Goal: Consume media (video, audio)

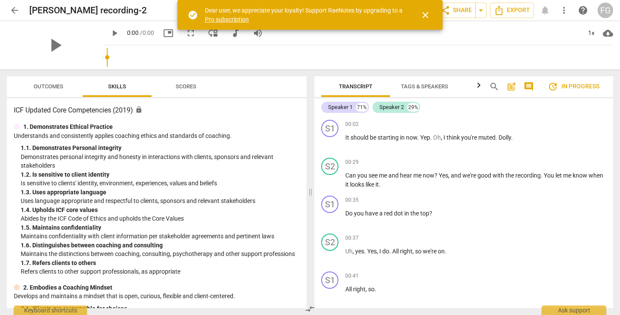
click at [228, 33] on span "audiotrack" at bounding box center [235, 33] width 15 height 10
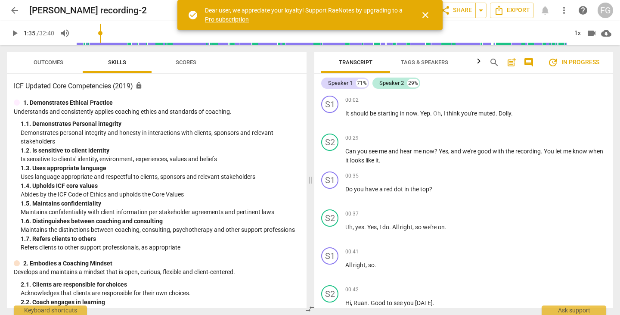
drag, startPoint x: 102, startPoint y: 28, endPoint x: 53, endPoint y: 32, distance: 48.8
click at [101, 28] on input "range" at bounding box center [321, 33] width 491 height 28
click at [15, 31] on span "play_arrow" at bounding box center [14, 33] width 10 height 10
type input "8"
click at [80, 29] on input "range" at bounding box center [321, 33] width 491 height 28
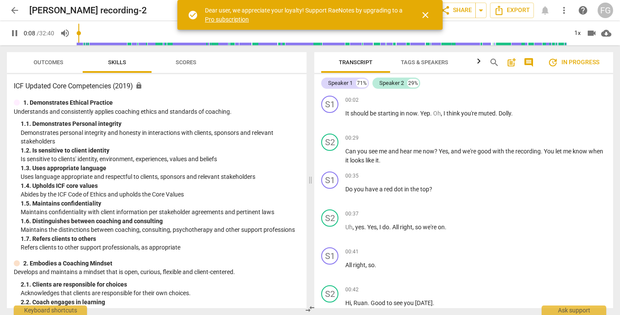
click at [76, 22] on div "pause 0:08 / 32:40 volume_up 1x videocam cloud_download" at bounding box center [310, 33] width 606 height 24
click at [587, 33] on span "videocam" at bounding box center [591, 33] width 10 height 10
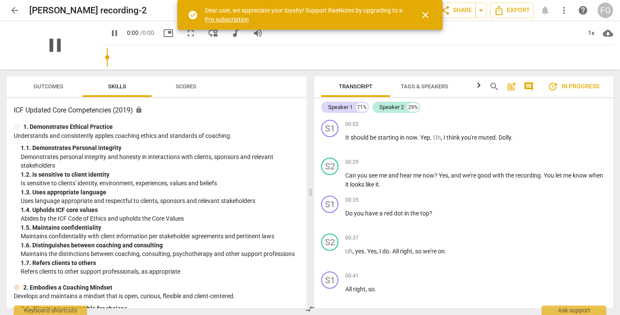
click at [66, 47] on span "pause" at bounding box center [55, 45] width 22 height 22
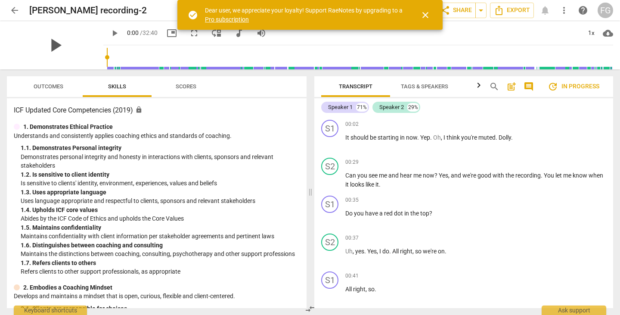
click at [47, 44] on span "play_arrow" at bounding box center [55, 45] width 22 height 22
click at [425, 15] on span "close" at bounding box center [425, 15] width 10 height 10
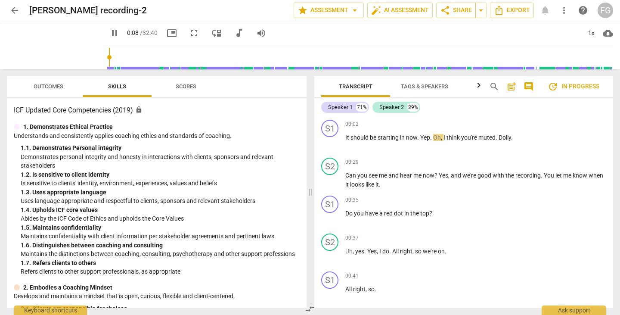
click at [189, 34] on span "fullscreen" at bounding box center [194, 33] width 10 height 10
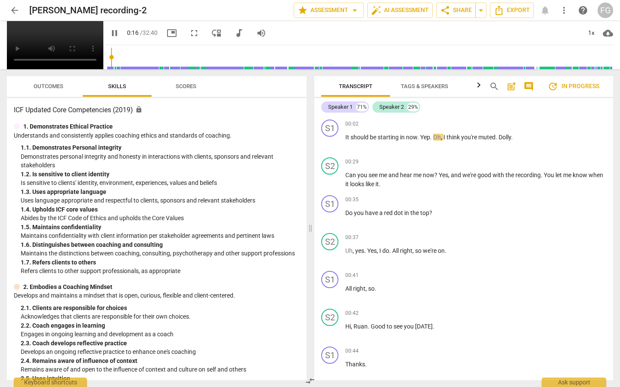
type input "17"
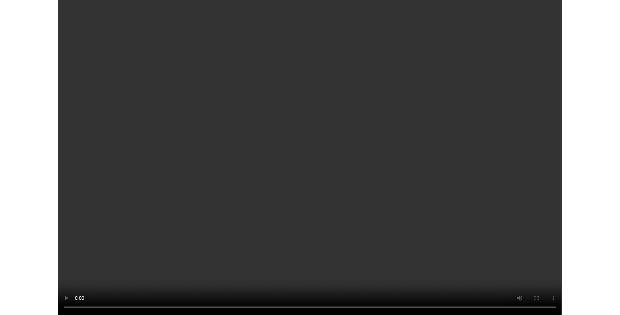
scroll to position [599, 0]
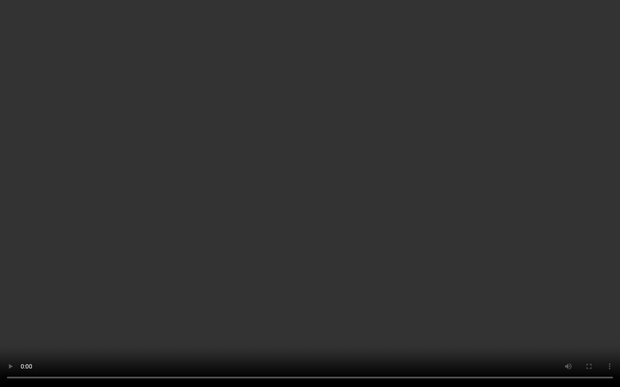
click at [185, 297] on video at bounding box center [310, 193] width 620 height 387
type input "253"
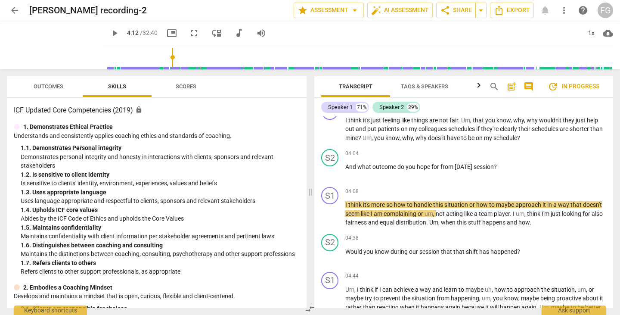
click at [563, 11] on span "more_vert" at bounding box center [564, 10] width 10 height 10
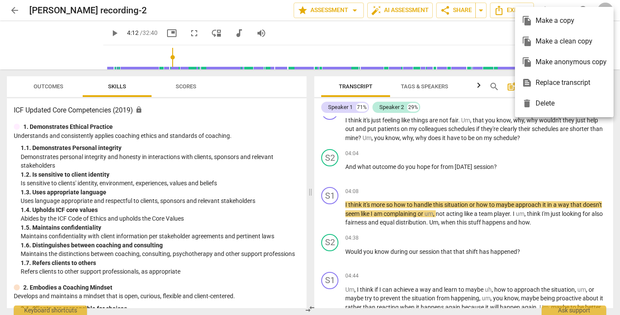
click at [547, 106] on div "delete Delete" at bounding box center [564, 103] width 85 height 21
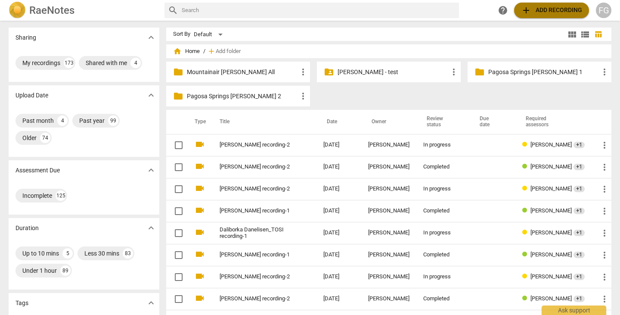
click at [528, 15] on span "add" at bounding box center [526, 10] width 10 height 10
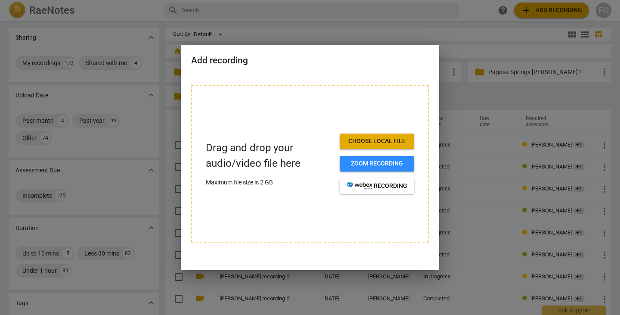
click at [363, 139] on span "Choose local file" at bounding box center [376, 141] width 61 height 9
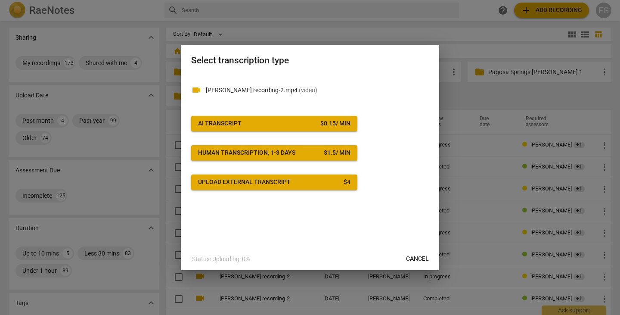
click at [329, 125] on div "$ 0.15 / min" at bounding box center [335, 123] width 30 height 9
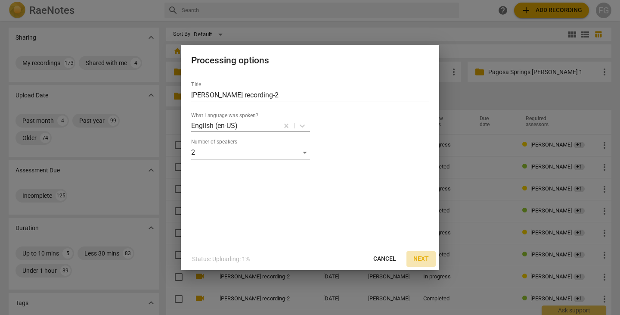
click at [417, 262] on span "Next" at bounding box center [420, 258] width 15 height 9
